Goal: Task Accomplishment & Management: Complete application form

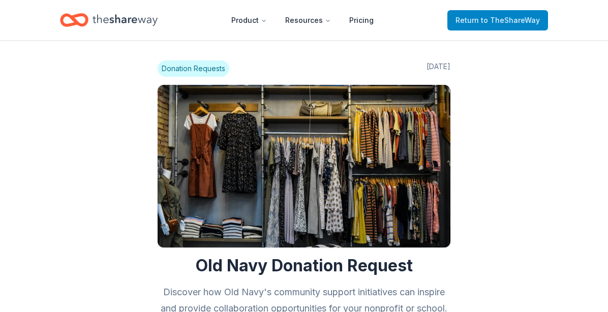
click at [496, 16] on span "to TheShareWay" at bounding box center [510, 20] width 59 height 9
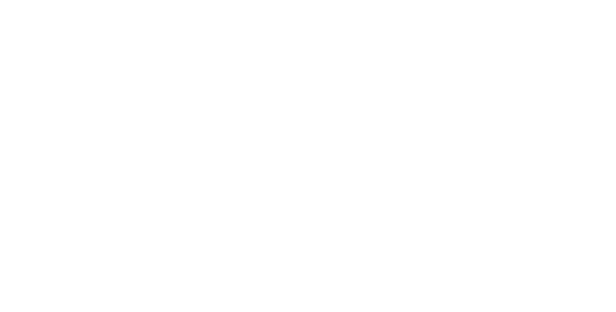
click at [495, 17] on body at bounding box center [308, 156] width 616 height 312
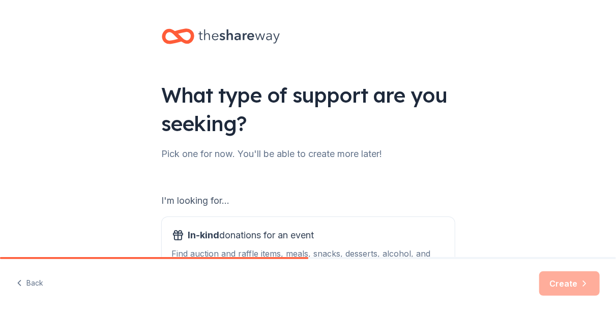
click at [323, 272] on div "Back Create" at bounding box center [308, 285] width 616 height 53
drag, startPoint x: 410, startPoint y: 234, endPoint x: 552, endPoint y: 288, distance: 151.5
click at [552, 288] on div "Create" at bounding box center [569, 284] width 61 height 24
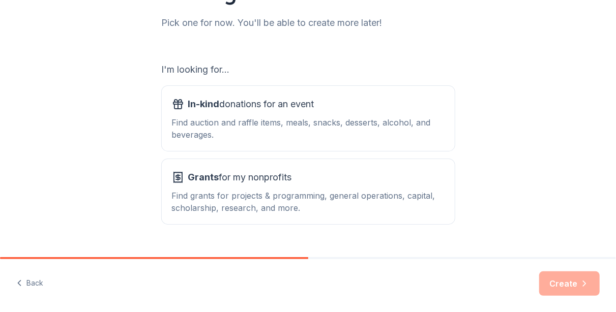
scroll to position [153, 0]
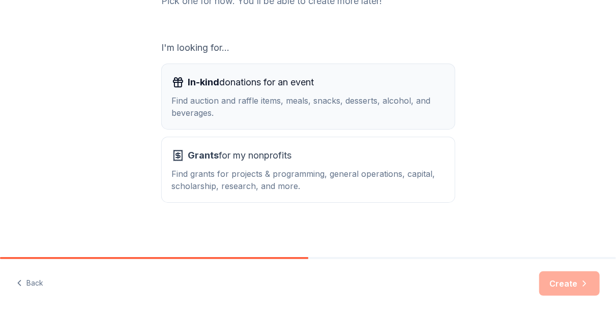
click at [308, 100] on div "Find auction and raffle items, meals, snacks, desserts, alcohol, and beverages." at bounding box center [308, 107] width 273 height 24
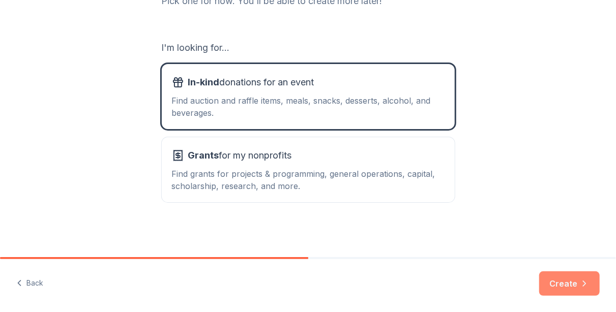
click at [566, 277] on button "Create" at bounding box center [569, 284] width 61 height 24
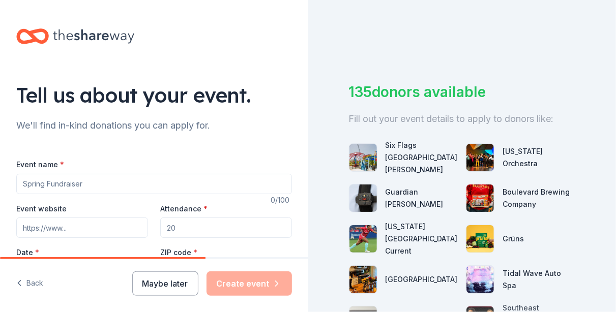
click at [129, 186] on input "Event name *" at bounding box center [154, 184] width 276 height 20
type input "coat drive 2025"
click at [83, 231] on input "Event website" at bounding box center [82, 228] width 132 height 20
type input "https://ybs5850.org"
click at [218, 222] on input "Attendance *" at bounding box center [226, 228] width 132 height 20
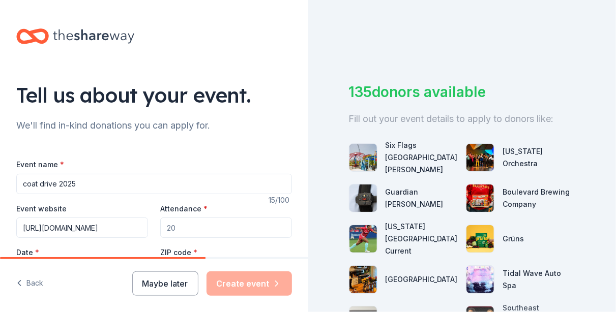
click at [324, 226] on div "135 donors available Fill out your event details to apply to donors like: Six F…" at bounding box center [462, 156] width 308 height 312
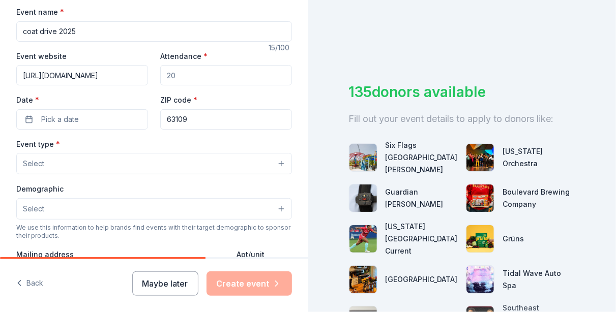
click at [72, 262] on div "Back Maybe later Create event" at bounding box center [154, 285] width 308 height 53
click at [50, 250] on label "Mailing address" at bounding box center [44, 255] width 57 height 10
click at [50, 264] on input "Mailing address" at bounding box center [122, 274] width 212 height 20
click at [294, 227] on div "Tell us about your event. We'll find in-kind donations you can apply for. Event…" at bounding box center [154, 185] width 308 height 677
click at [298, 224] on div "Tell us about your event. We'll find in-kind donations you can apply for. Event…" at bounding box center [154, 185] width 308 height 677
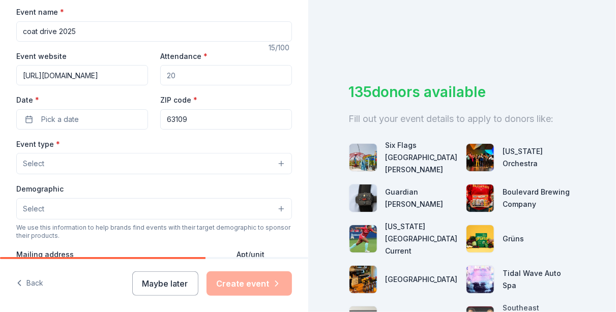
scroll to position [296, 0]
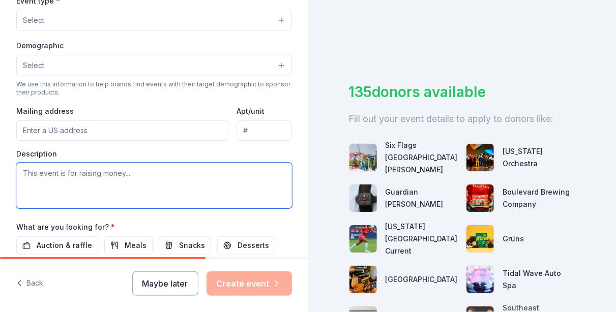
click at [45, 169] on textarea at bounding box center [154, 186] width 276 height 46
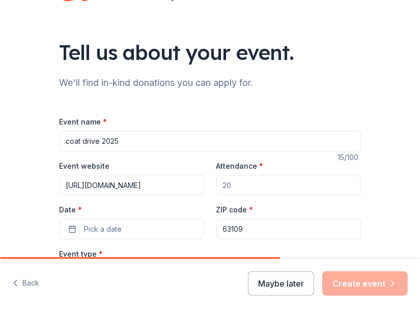
scroll to position [0, 0]
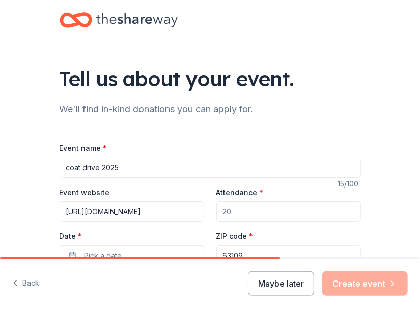
click at [117, 165] on input "coat drive 2025" at bounding box center [210, 168] width 301 height 20
type input "c"
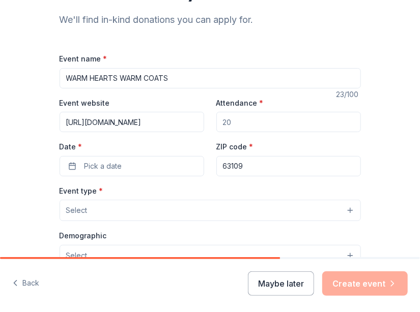
scroll to position [102, 0]
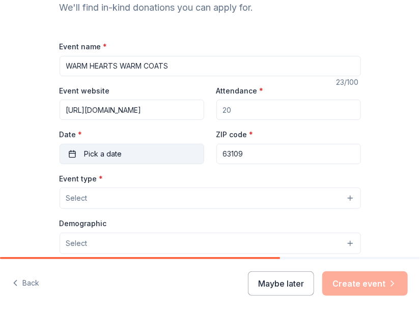
type input "WARM HEARTS WARM COATS"
click at [131, 157] on button "Pick a date" at bounding box center [132, 154] width 144 height 20
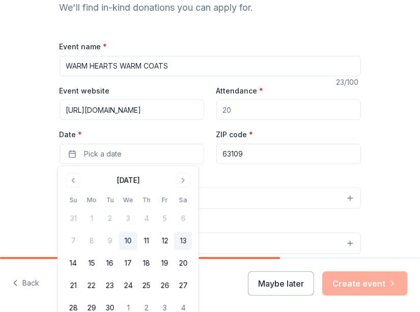
click at [185, 242] on button "13" at bounding box center [183, 241] width 18 height 18
click at [248, 157] on input "63109" at bounding box center [288, 154] width 144 height 20
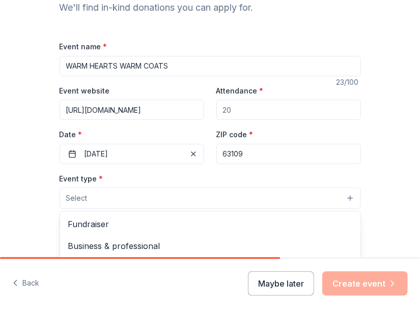
click at [110, 200] on button "Select" at bounding box center [210, 198] width 301 height 21
click at [136, 151] on div "Event name * WARM HEARTS WARM COATS 23 /100 Event website https://ybs5850.org A…" at bounding box center [210, 275] width 301 height 470
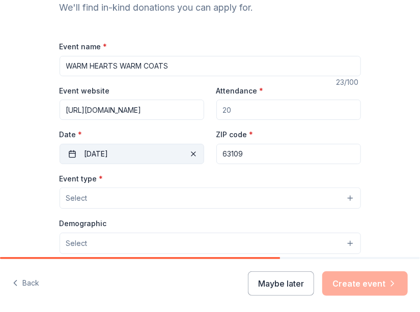
click at [134, 153] on button "09/13/2025" at bounding box center [132, 154] width 144 height 20
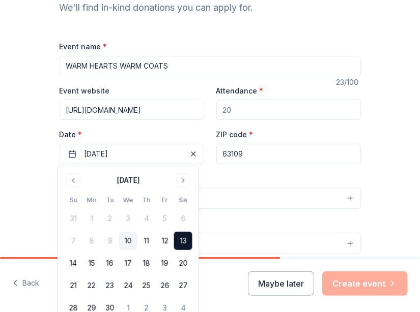
click at [181, 217] on td "6" at bounding box center [183, 219] width 18 height 18
click at [207, 215] on div "Event type * Select Demographic Select We use this information to help brands f…" at bounding box center [210, 279] width 301 height 214
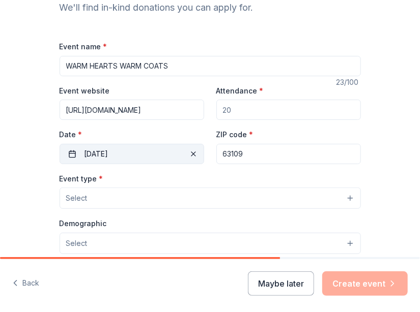
click at [100, 151] on button "09/13/2025" at bounding box center [132, 154] width 144 height 20
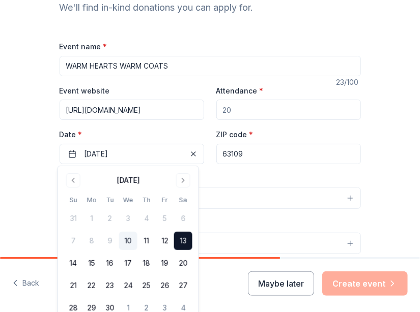
click at [181, 239] on button "13" at bounding box center [183, 241] width 18 height 18
click at [189, 242] on button "13" at bounding box center [183, 241] width 18 height 18
click at [369, 197] on div "Tell us about your event. We'll find in-kind donations you can apply for. Event…" at bounding box center [210, 228] width 420 height 661
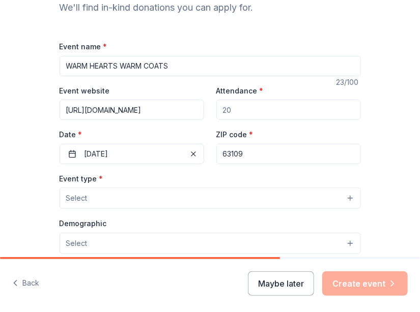
click at [110, 196] on button "Select" at bounding box center [210, 198] width 301 height 21
click at [131, 188] on button "Select" at bounding box center [210, 198] width 301 height 21
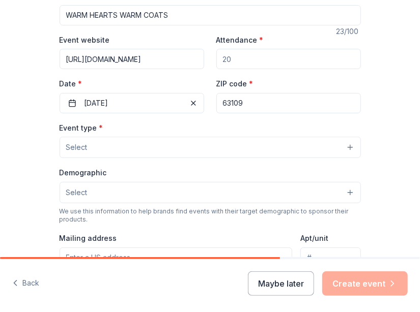
scroll to position [153, 0]
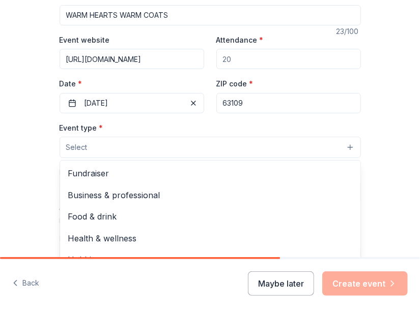
click at [131, 147] on button "Select" at bounding box center [210, 147] width 301 height 21
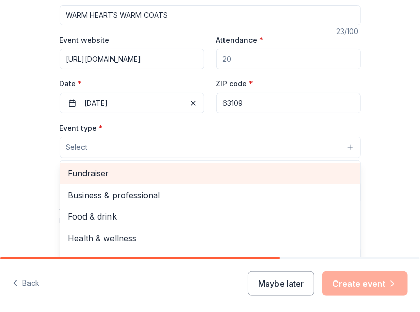
click at [122, 168] on span "Fundraiser" at bounding box center [210, 173] width 284 height 13
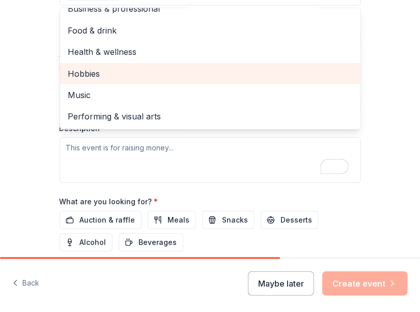
scroll to position [0, 0]
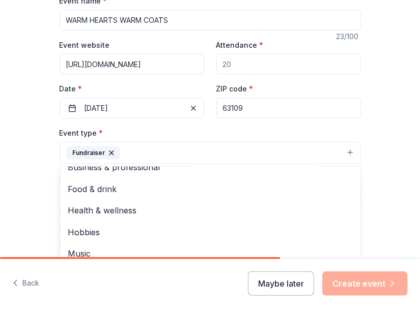
click at [405, 199] on div "Tell us about your event. We'll find in-kind donations you can apply for. Event…" at bounding box center [210, 184] width 420 height 662
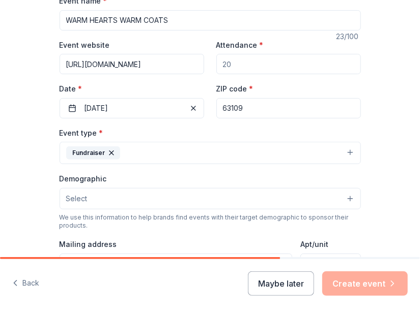
click at [180, 195] on button "Select" at bounding box center [210, 198] width 301 height 21
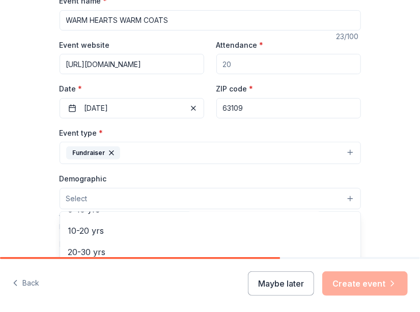
click at [105, 201] on button "Select" at bounding box center [210, 198] width 301 height 21
click at [171, 195] on button "Select" at bounding box center [210, 198] width 301 height 21
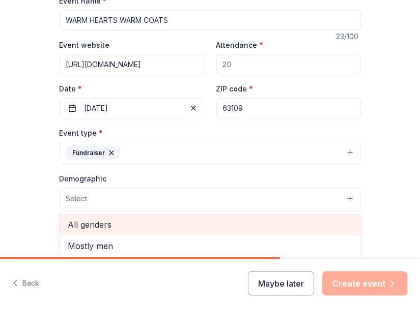
click at [160, 222] on span "All genders" at bounding box center [210, 224] width 284 height 13
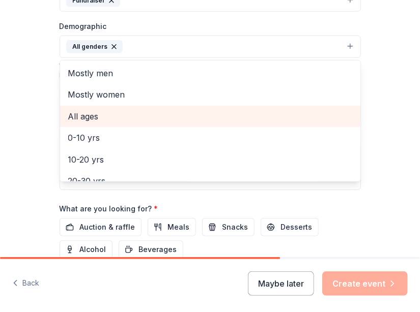
click at [98, 112] on span "All ages" at bounding box center [210, 116] width 284 height 13
click at [108, 114] on span "0-10 yrs" at bounding box center [210, 116] width 284 height 13
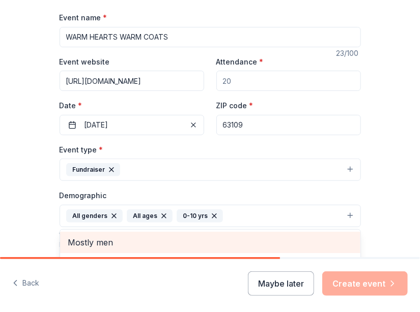
scroll to position [153, 0]
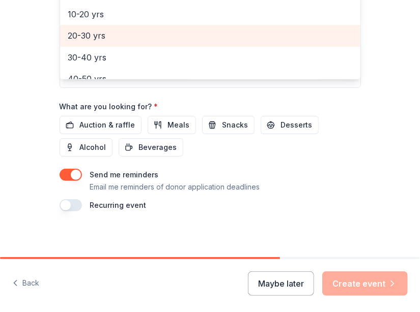
click at [108, 31] on span "20-30 yrs" at bounding box center [210, 35] width 284 height 13
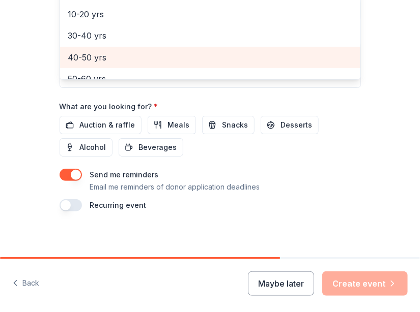
click at [109, 52] on span "40-50 yrs" at bounding box center [210, 57] width 284 height 13
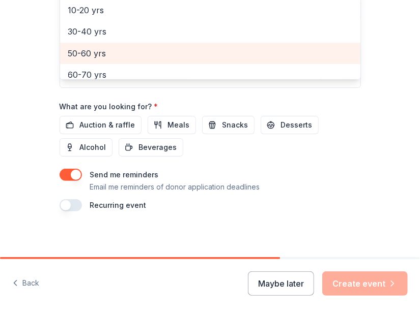
click at [107, 47] on span "50-60 yrs" at bounding box center [210, 53] width 284 height 13
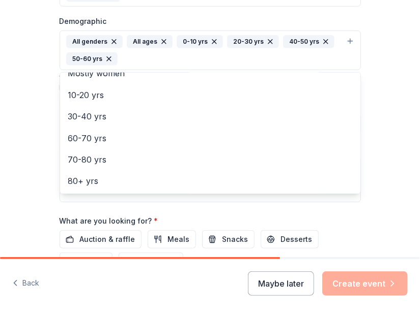
click at [390, 102] on div "Tell us about your event. We'll find in-kind donations you can apply for. Event…" at bounding box center [210, 35] width 420 height 680
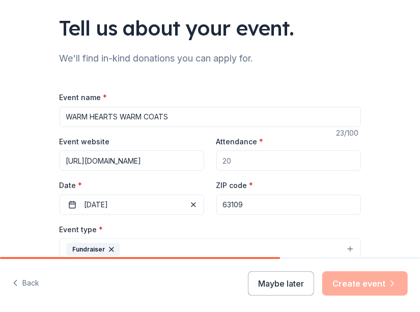
click at [249, 154] on input "Attendance *" at bounding box center [288, 161] width 144 height 20
type input "100"
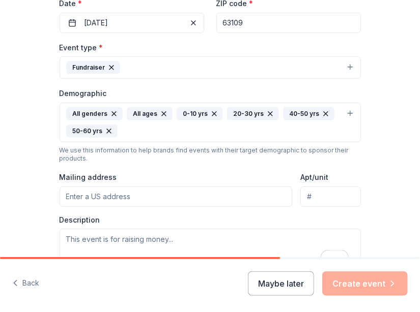
scroll to position [254, 0]
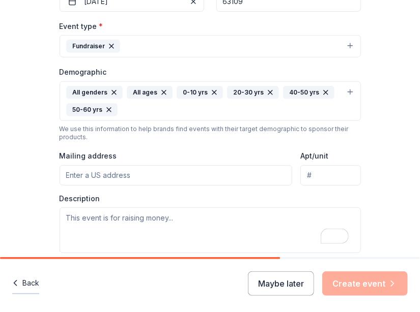
click at [21, 281] on button "Back" at bounding box center [25, 283] width 27 height 21
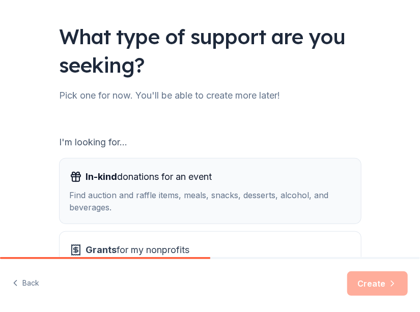
scroll to position [102, 0]
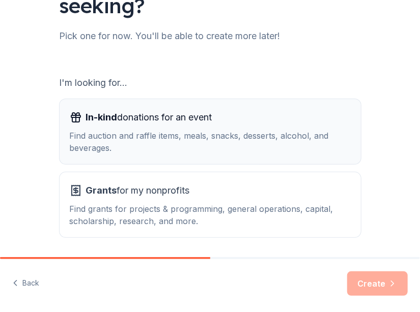
click at [264, 135] on div "Find auction and raffle items, meals, snacks, desserts, alcohol, and beverages." at bounding box center [210, 142] width 281 height 24
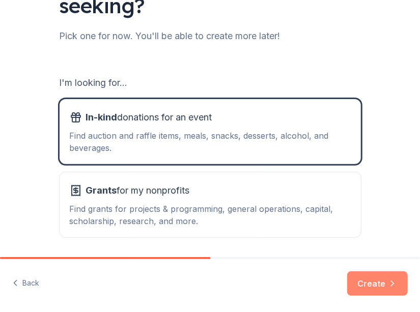
click at [380, 291] on button "Create" at bounding box center [377, 284] width 61 height 24
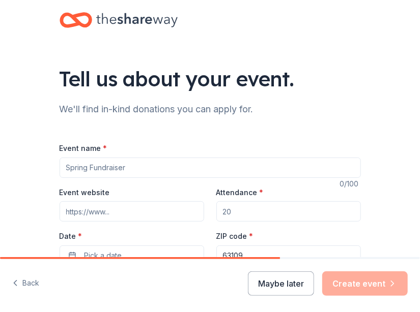
click at [175, 168] on input "Event name *" at bounding box center [210, 168] width 301 height 20
type input "WARM HEARTS WARM COAT"
click at [120, 216] on input "Event website" at bounding box center [132, 211] width 144 height 20
type input "y"
type input "https://ybs5850.org"
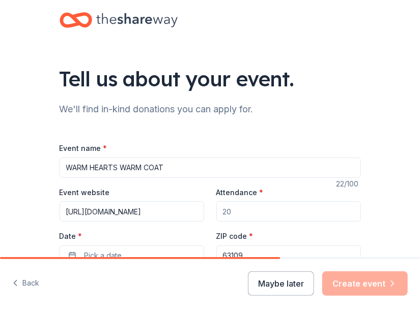
click at [236, 211] on input "Attendance *" at bounding box center [288, 211] width 144 height 20
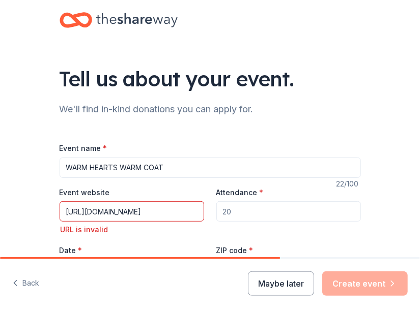
type input "70"
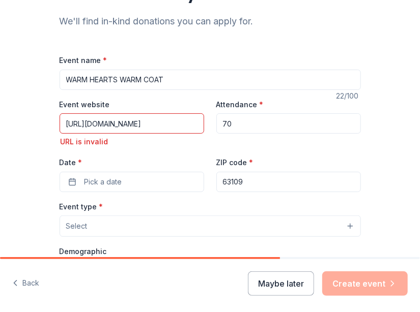
scroll to position [8, 0]
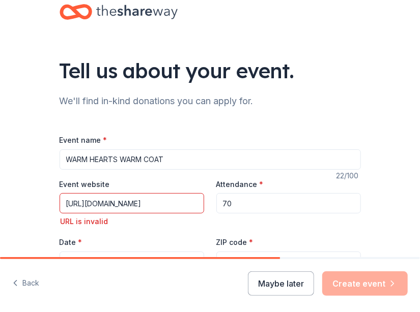
click at [186, 167] on input "WARM HEARTS WARM COAT" at bounding box center [210, 160] width 301 height 20
click at [140, 205] on input "https://ybs5850.org" at bounding box center [132, 203] width 144 height 20
type input "h"
type input "https://ybs5850.org"
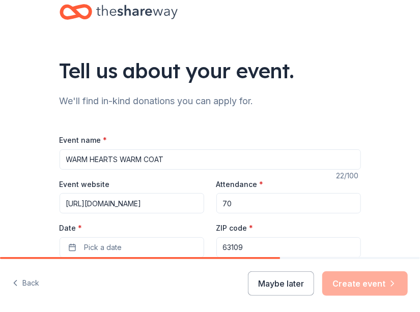
click at [134, 240] on div "Date * Pick a date" at bounding box center [132, 240] width 144 height 36
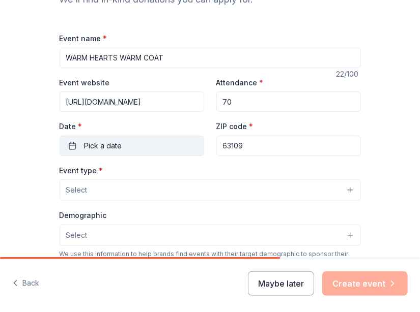
click at [118, 145] on button "Pick a date" at bounding box center [132, 146] width 144 height 20
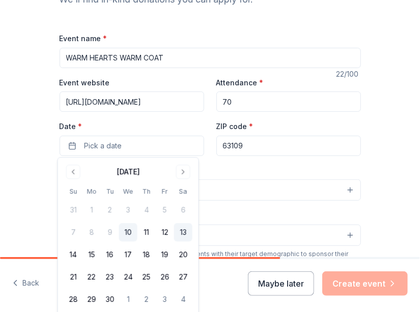
click at [183, 233] on button "13" at bounding box center [183, 233] width 18 height 18
click at [392, 170] on div "Tell us about your event. We'll find in-kind donations you can apply for. Event…" at bounding box center [210, 220] width 420 height 661
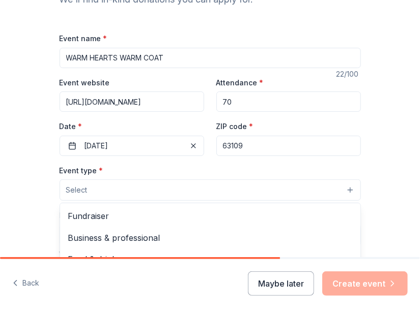
click at [169, 189] on button "Select" at bounding box center [210, 190] width 301 height 21
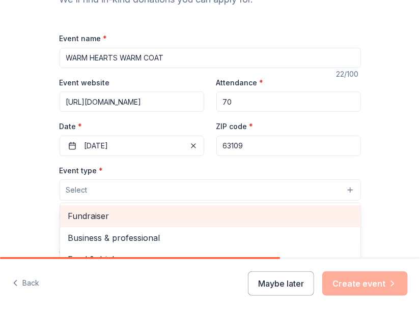
click at [152, 216] on span "Fundraiser" at bounding box center [210, 216] width 284 height 13
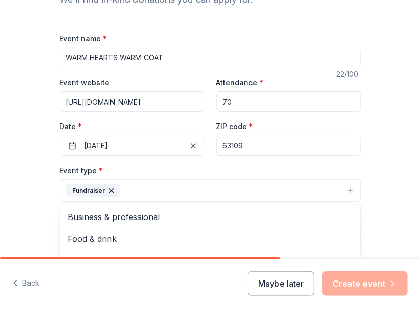
scroll to position [402, 0]
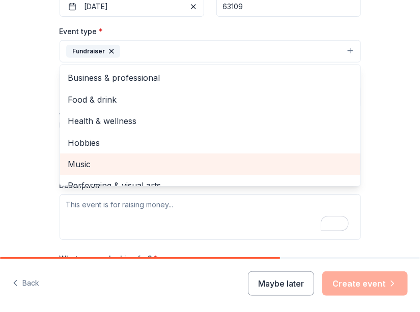
scroll to position [97, 0]
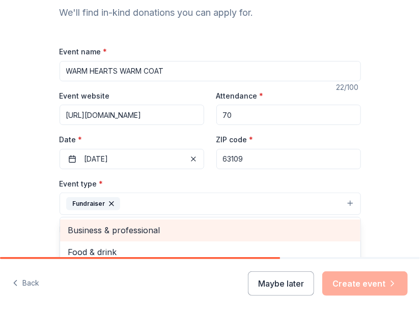
click at [183, 228] on span "Business & professional" at bounding box center [210, 230] width 284 height 13
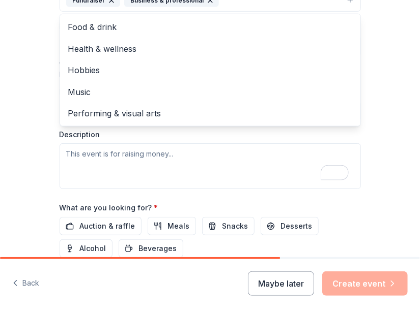
click at [170, 154] on div "Event type * Fundraiser Business & professional Food & drink Health & wellness …" at bounding box center [210, 81] width 301 height 215
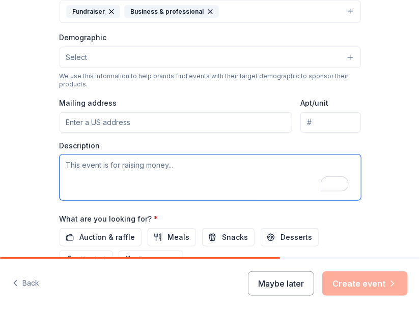
click at [174, 164] on textarea "To enrich screen reader interactions, please activate Accessibility in Grammarl…" at bounding box center [210, 178] width 301 height 46
paste textarea "🧥 Warm Hearts, Warm Coats: A Drive for At-Risk Children in Underserved Communit…"
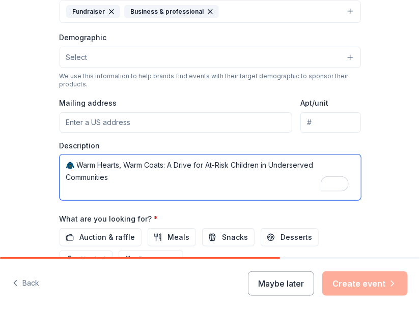
click at [118, 183] on textarea "🧥 Warm Hearts, Warm Coats: A Drive for At-Risk Children in Underserved Communit…" at bounding box center [210, 178] width 301 height 46
paste textarea "Join us in making winter a little warmer for children in low-income neighborhoo…"
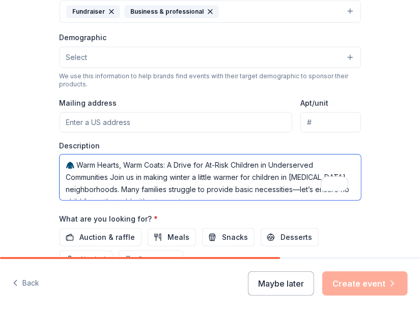
paste textarea "Join us in making winter a little warmer for children in low-income neighborhoo…"
click at [133, 171] on textarea "🧥 Warm Hearts, Warm Coats: A Drive for At-Risk Children in Underserved Communit…" at bounding box center [210, 178] width 301 height 46
click at [121, 183] on textarea "🧥 Warm Hearts, Warm Coats: A Drive for At-Risk Children in Underserved Communit…" at bounding box center [210, 178] width 301 height 46
drag, startPoint x: 128, startPoint y: 181, endPoint x: 184, endPoint y: 179, distance: 56.0
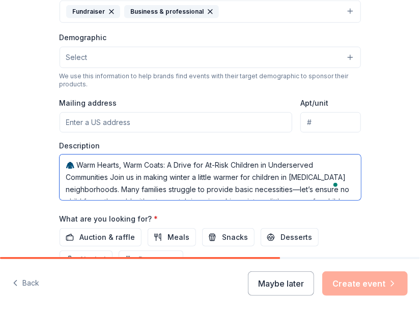
click at [131, 181] on textarea "🧥 Warm Hearts, Warm Coats: A Drive for At-Risk Children in Underserved Communit…" at bounding box center [210, 178] width 301 height 46
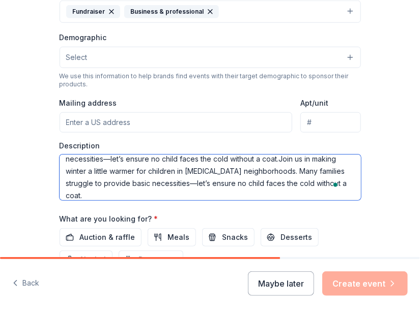
scroll to position [67, 0]
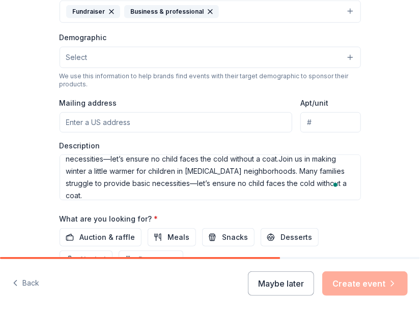
click at [375, 223] on div "Tell us about your event. We'll find in-kind donations you can apply for. Event…" at bounding box center [210, 42] width 420 height 662
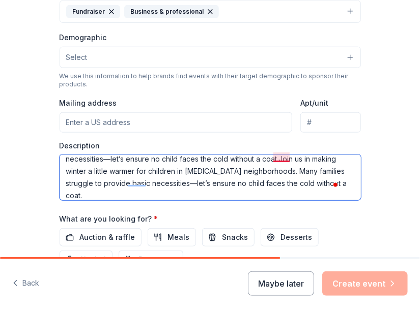
click at [283, 157] on textarea "🧥 Warm Hearts, Warm Coats: A Drive for At-Risk Children in Underserved Communit…" at bounding box center [210, 178] width 301 height 46
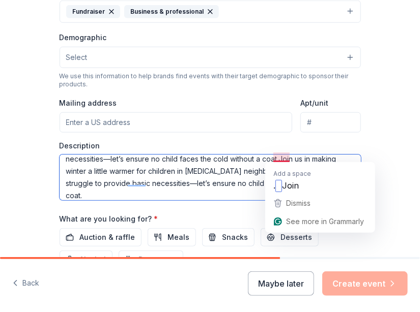
click at [283, 157] on textarea "🧥 Warm Hearts, Warm Coats: A Drive for At-Risk Children in Underserved Communit…" at bounding box center [210, 178] width 301 height 46
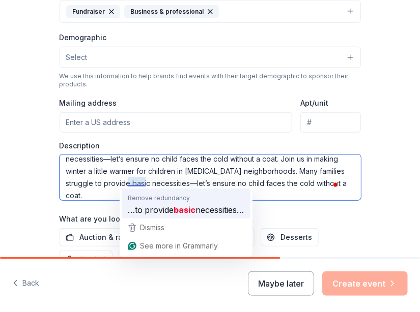
type textarea "🧥 Warm Hearts, Warm Coats: A Drive for At-Risk Children in Underserved Communit…"
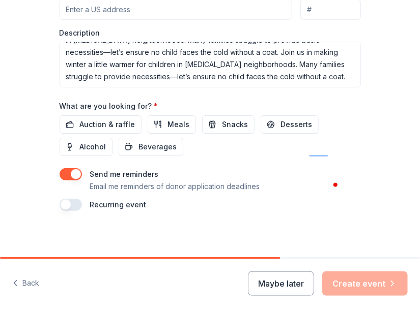
scroll to position [402, 0]
click at [338, 285] on div "Maybe later Create event" at bounding box center [328, 284] width 160 height 24
click at [120, 124] on span "Auction & raffle" at bounding box center [107, 124] width 55 height 12
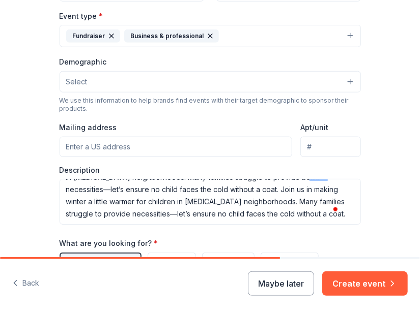
scroll to position [97, 0]
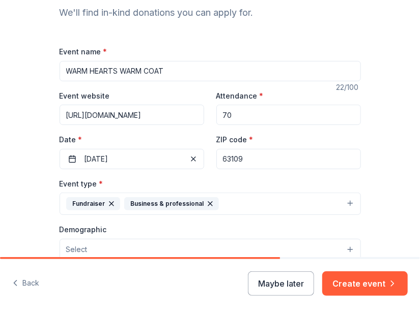
click at [233, 115] on input "70" at bounding box center [288, 115] width 144 height 20
type input "7"
type input "100"
type input "5850 Macklind Ave"
type input "225"
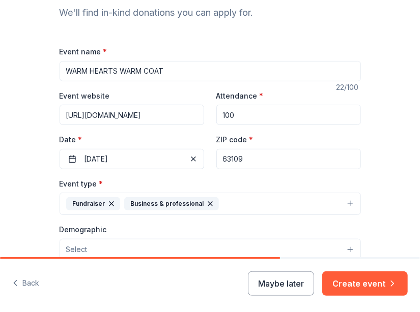
scroll to position [168, 0]
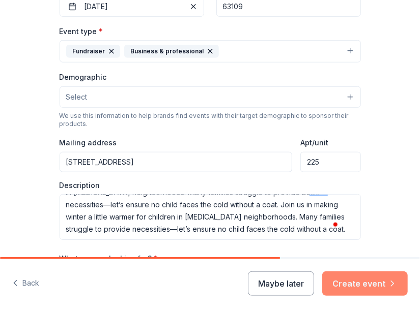
click at [360, 281] on button "Create event" at bounding box center [364, 284] width 85 height 24
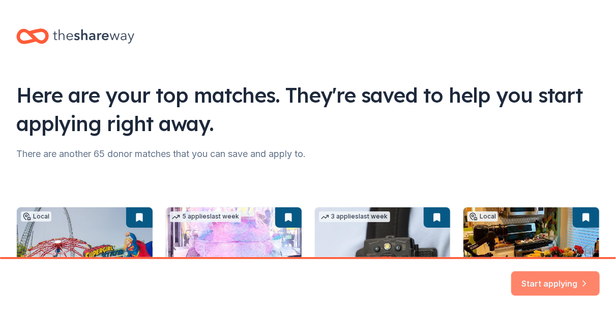
click at [548, 284] on button "Start applying" at bounding box center [555, 277] width 88 height 24
click at [548, 284] on div "Start applying" at bounding box center [555, 284] width 88 height 24
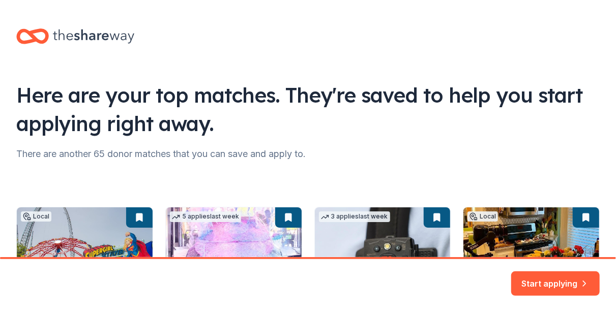
click at [548, 284] on div "Start applying" at bounding box center [555, 284] width 88 height 24
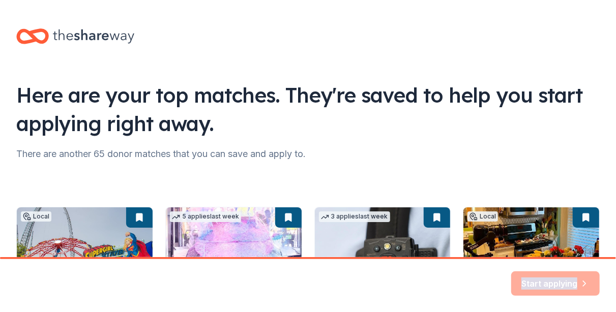
click at [548, 284] on div "Start applying" at bounding box center [555, 284] width 88 height 24
click at [549, 284] on div "Start applying" at bounding box center [555, 284] width 88 height 24
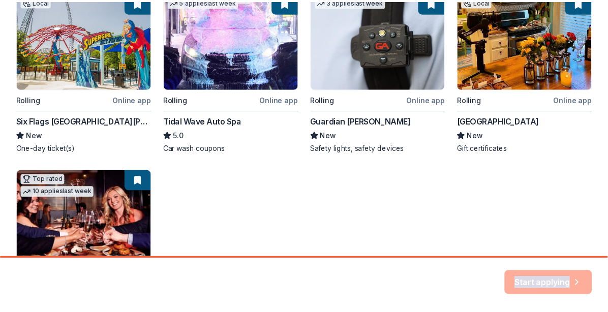
scroll to position [144, 0]
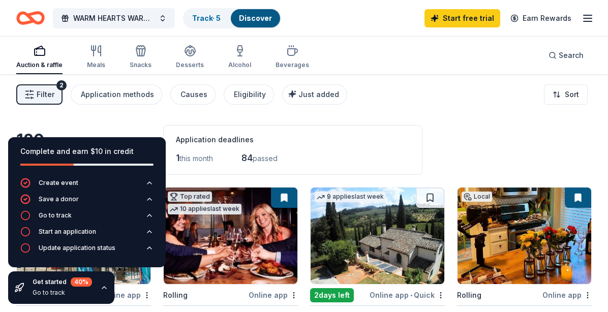
click at [346, 138] on div "Application deadlines" at bounding box center [293, 140] width 234 height 12
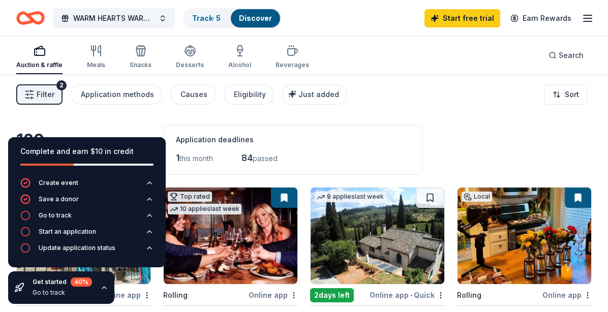
click at [346, 138] on div "Application deadlines" at bounding box center [293, 140] width 234 height 12
click at [274, 126] on div "Application deadlines 1 this month 84 passed" at bounding box center [292, 150] width 259 height 50
click at [463, 151] on div "120 results in St. Louis, MO Application deadlines 1 this month 84 passed" at bounding box center [304, 150] width 576 height 50
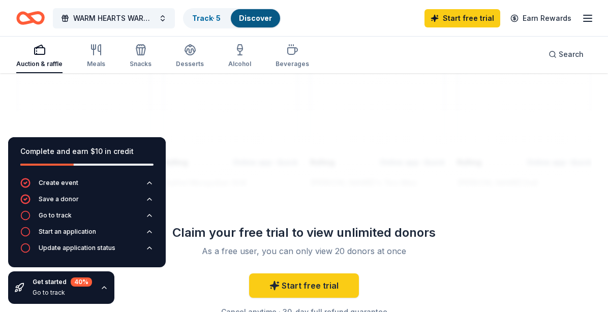
scroll to position [1242, 0]
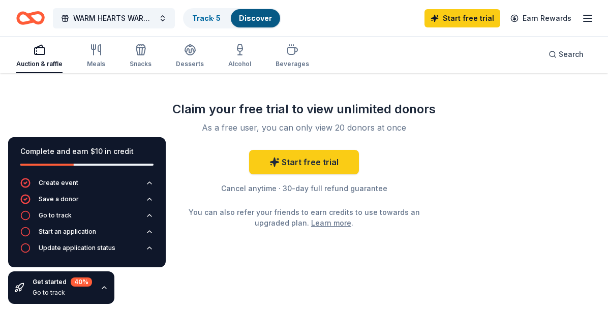
click at [591, 19] on icon "button" at bounding box center [588, 18] width 12 height 12
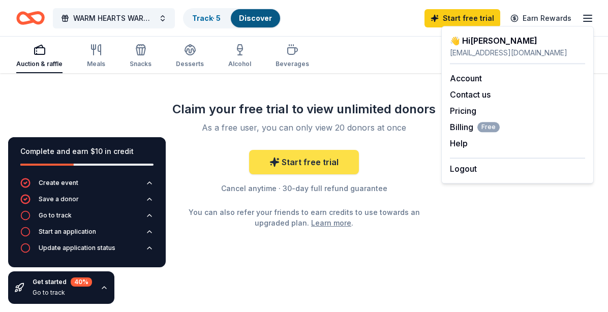
click at [317, 161] on link "Start free trial" at bounding box center [304, 162] width 110 height 24
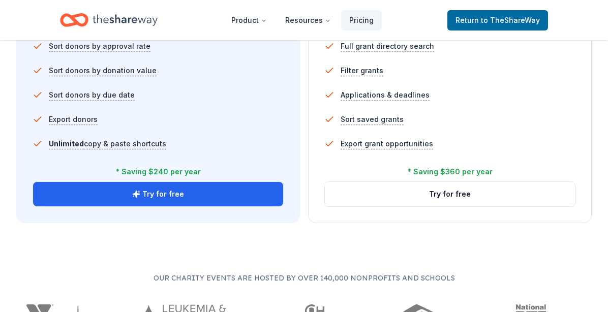
scroll to position [763, 0]
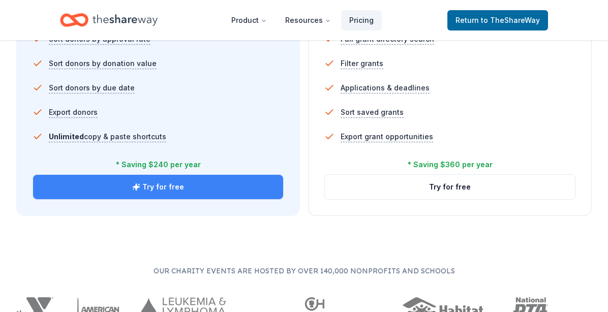
click at [167, 180] on button "Try for free" at bounding box center [158, 187] width 250 height 24
click at [166, 182] on button "Try for free" at bounding box center [158, 187] width 250 height 24
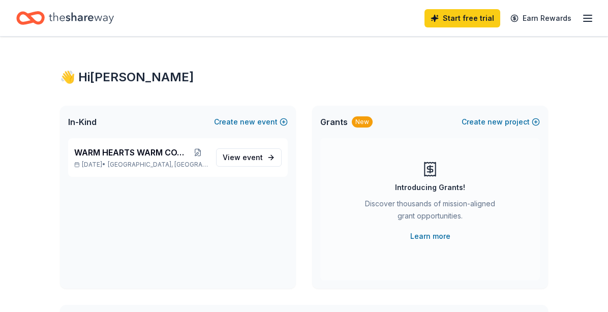
click at [153, 156] on span "WARM HEARTS WARM COAT" at bounding box center [130, 152] width 113 height 12
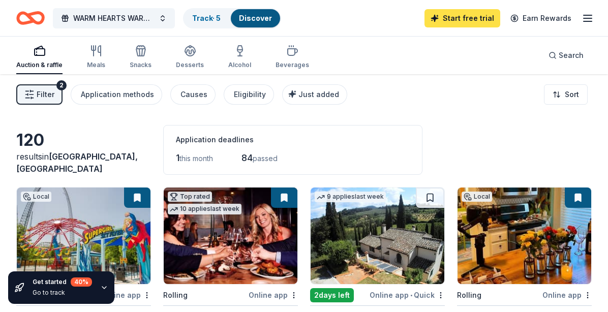
click at [475, 18] on link "Start free trial" at bounding box center [463, 18] width 76 height 18
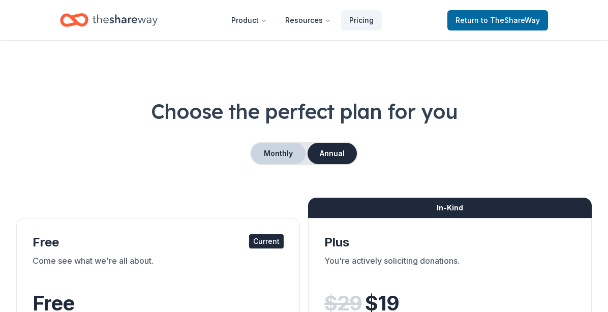
click at [276, 160] on button "Monthly" at bounding box center [278, 153] width 54 height 21
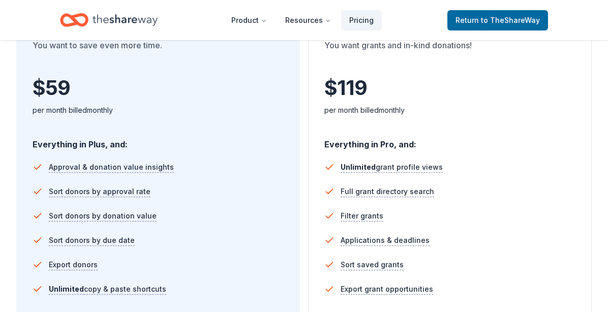
scroll to position [712, 0]
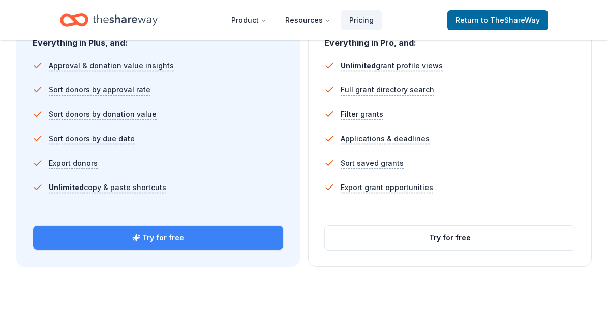
click at [182, 239] on button "Try for free" at bounding box center [158, 238] width 250 height 24
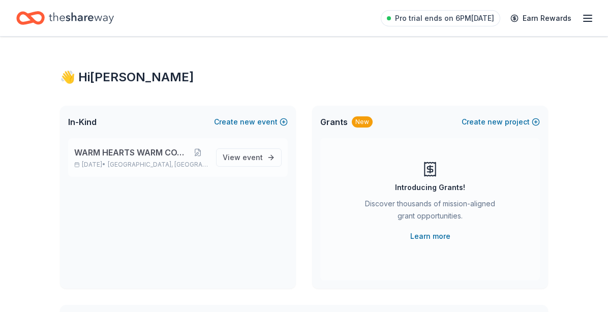
click at [110, 157] on span "WARM HEARTS WARM COAT" at bounding box center [130, 152] width 113 height 12
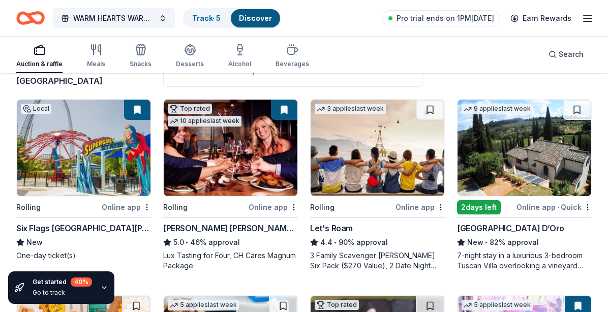
scroll to position [102, 0]
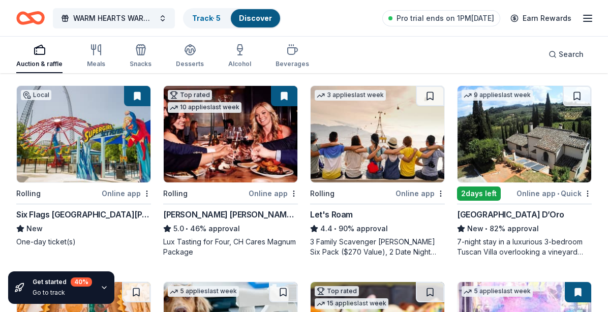
click at [60, 212] on div "Six Flags [GEOGRAPHIC_DATA][PERSON_NAME]" at bounding box center [83, 215] width 135 height 12
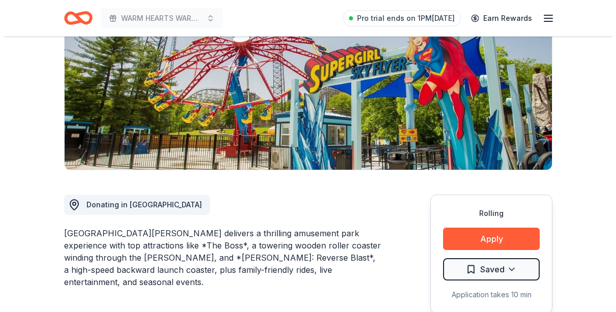
scroll to position [153, 0]
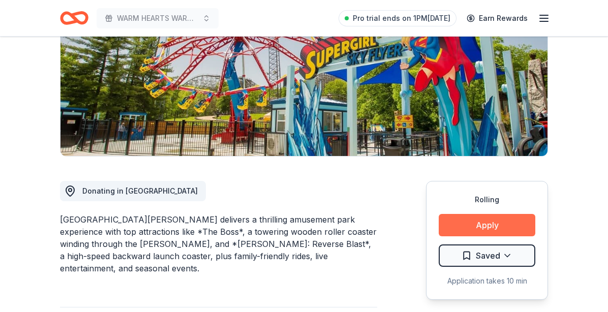
click at [495, 228] on button "Apply" at bounding box center [487, 225] width 97 height 22
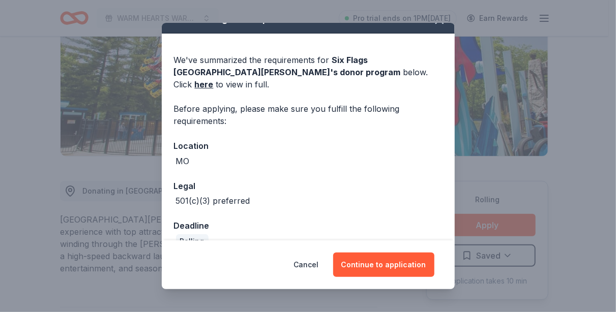
scroll to position [26, 0]
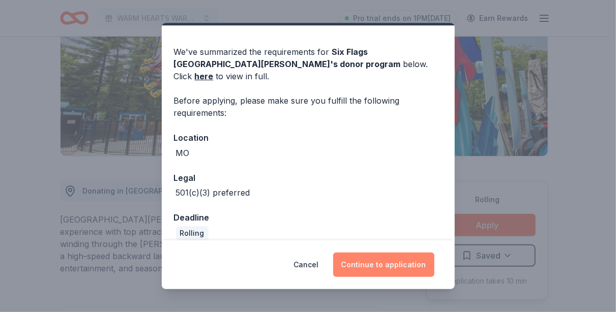
click at [397, 271] on button "Continue to application" at bounding box center [383, 265] width 101 height 24
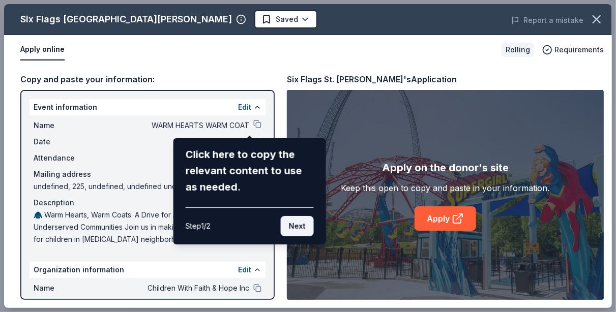
click at [295, 228] on button "Next" at bounding box center [297, 226] width 33 height 20
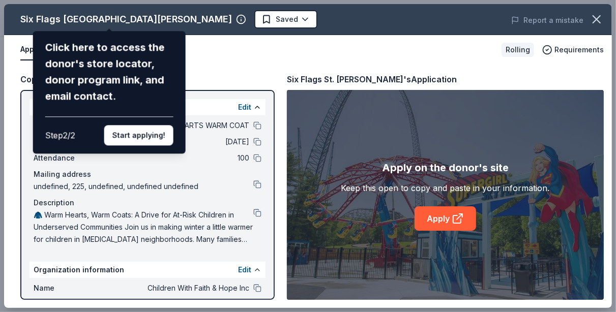
click at [163, 141] on button "Start applying!" at bounding box center [138, 135] width 69 height 20
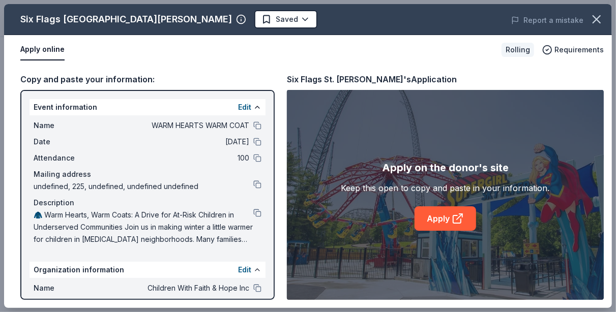
click at [436, 223] on div "Six Flags St. Louis Saved Report a mistake Apply online Rolling Requirements Co…" at bounding box center [308, 156] width 608 height 304
click at [434, 219] on div "Six Flags St. Louis Saved Report a mistake Apply online Rolling Requirements Co…" at bounding box center [308, 156] width 608 height 304
click at [433, 220] on link "Apply" at bounding box center [445, 218] width 62 height 24
